Goal: Information Seeking & Learning: Learn about a topic

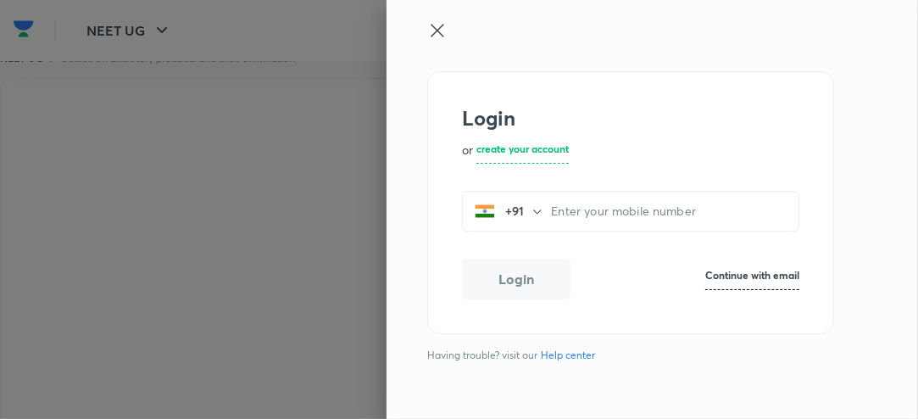
click at [359, 265] on div at bounding box center [459, 209] width 918 height 419
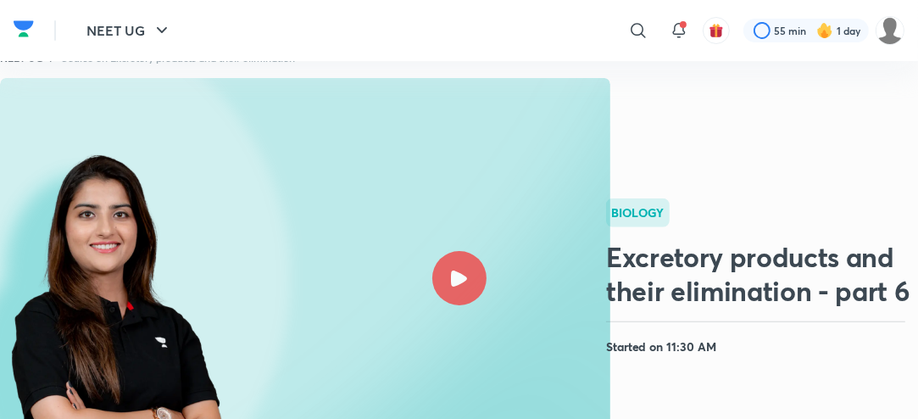
click at [451, 285] on icon at bounding box center [459, 278] width 16 height 16
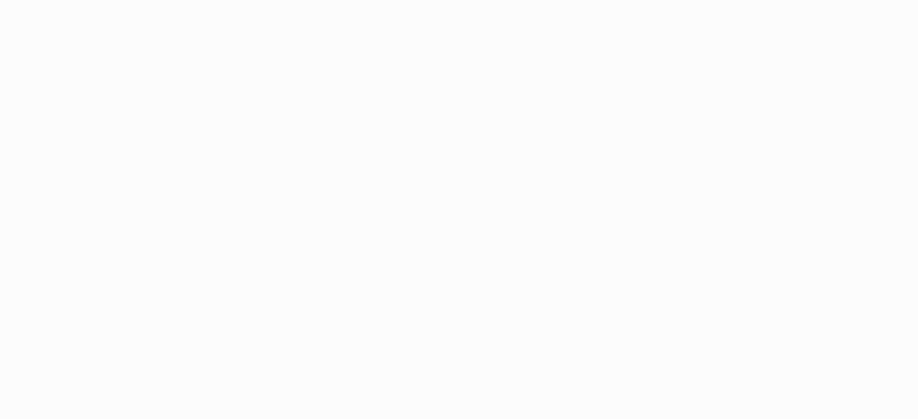
scroll to position [10, 0]
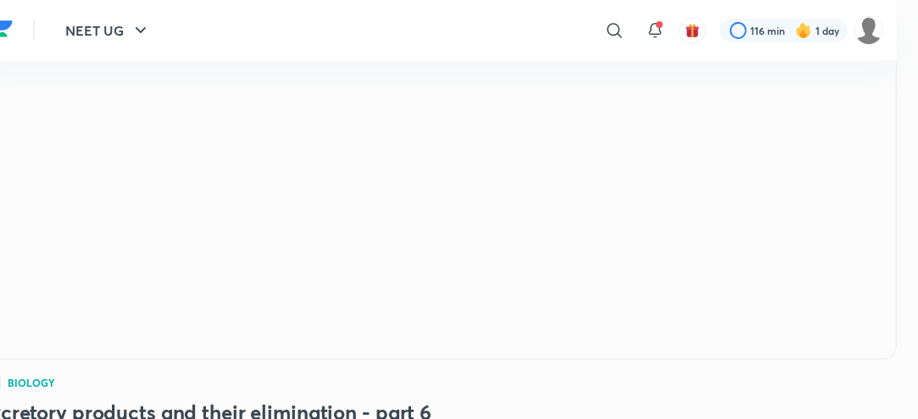
scroll to position [121, 23]
